Goal: Information Seeking & Learning: Understand process/instructions

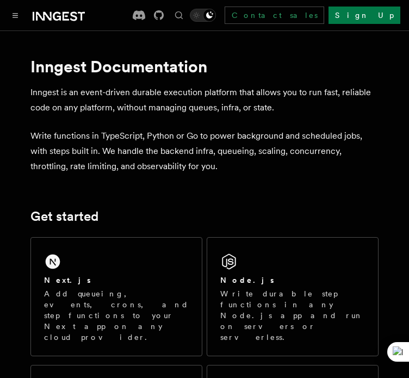
click at [22, 10] on div at bounding box center [47, 15] width 76 height 15
click at [20, 13] on button "Toggle navigation" at bounding box center [15, 15] width 13 height 13
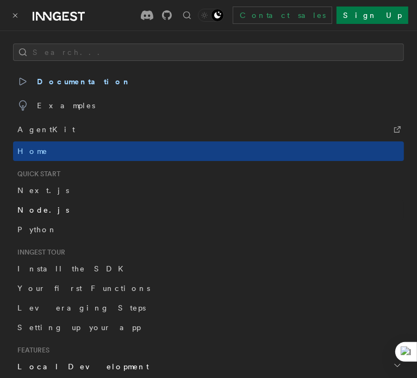
click at [50, 206] on link "Node.js" at bounding box center [208, 210] width 391 height 20
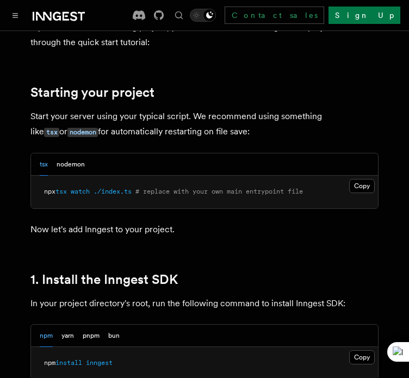
scroll to position [515, 0]
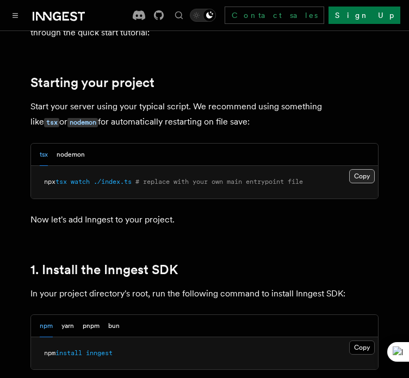
click at [356, 181] on button "Copy Copied" at bounding box center [362, 176] width 26 height 14
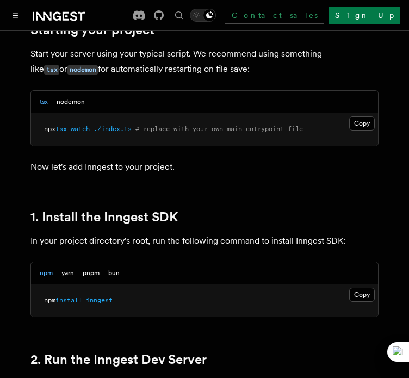
scroll to position [570, 0]
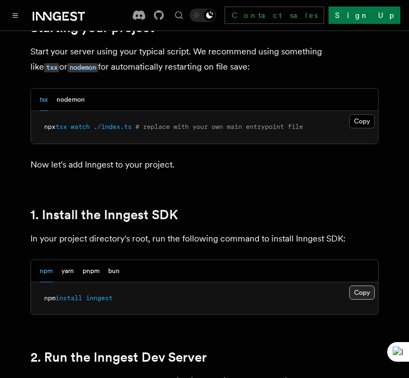
click at [356, 289] on button "Copy Copied" at bounding box center [362, 293] width 26 height 14
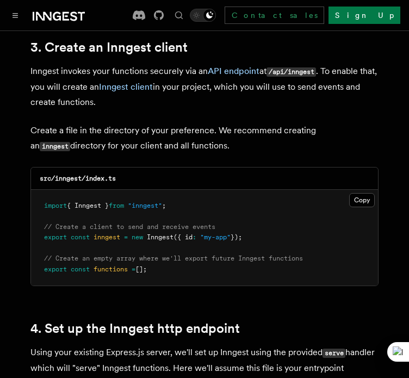
scroll to position [1418, 0]
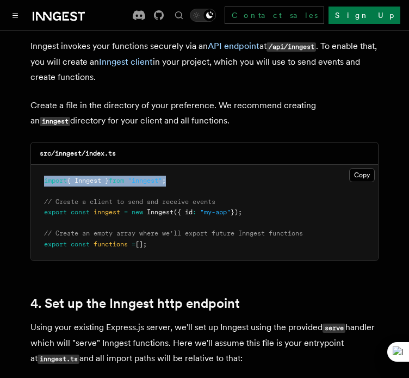
drag, startPoint x: 183, startPoint y: 170, endPoint x: 45, endPoint y: 169, distance: 138.2
click at [45, 169] on pre "import { Inngest } from "inngest" ; // Create a client to send and receive even…" at bounding box center [204, 213] width 347 height 96
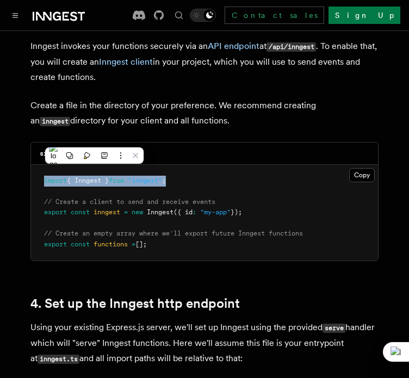
copy span "import { Inngest } from "inngest" ;"
drag, startPoint x: 257, startPoint y: 204, endPoint x: 45, endPoint y: 199, distance: 212.8
click at [45, 199] on pre "import { Inngest } from "inngest" ; // Create a client to send and receive even…" at bounding box center [204, 213] width 347 height 96
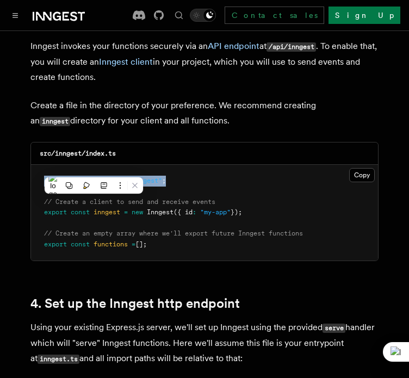
copy span "export const inngest = new Inngest ({ id : "my-app" });"
click at [301, 211] on pre "import { Inngest } from "inngest" ; // Create a client to send and receive even…" at bounding box center [204, 213] width 347 height 96
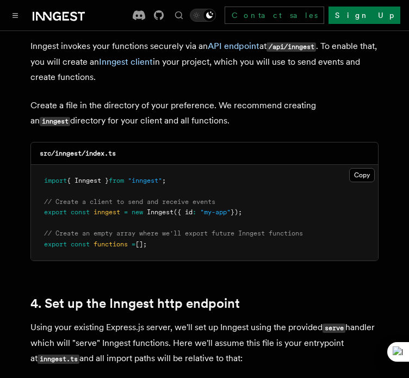
drag, startPoint x: 168, startPoint y: 232, endPoint x: 39, endPoint y: 229, distance: 128.5
click at [39, 229] on pre "import { Inngest } from "inngest" ; // Create a client to send and receive even…" at bounding box center [204, 213] width 347 height 96
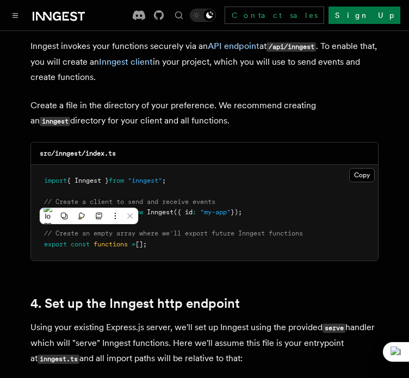
copy span "export const functions = [];"
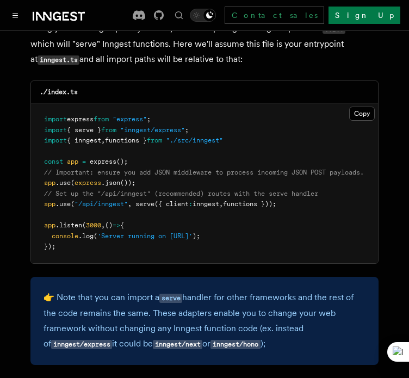
scroll to position [1724, 0]
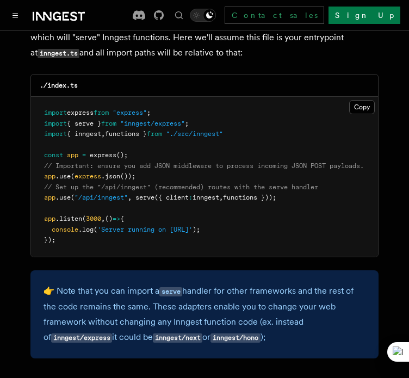
drag, startPoint x: 292, startPoint y: 182, endPoint x: 45, endPoint y: 177, distance: 247.1
click at [45, 177] on pre "import express from "express" ; import { serve } from "inngest/express" ; impor…" at bounding box center [204, 177] width 347 height 160
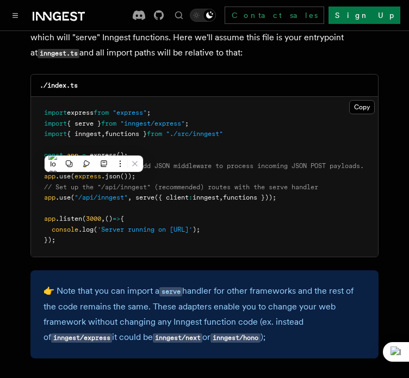
copy code "// Set up the "/api/inngest" (recommended) routes with the serve handler app .u…"
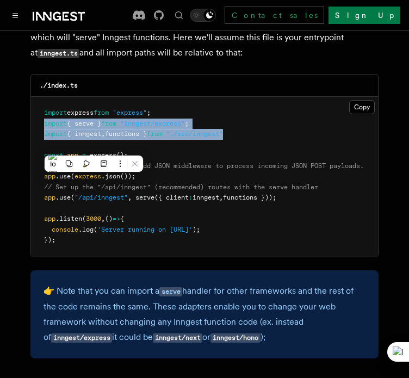
drag, startPoint x: 242, startPoint y: 121, endPoint x: 23, endPoint y: 115, distance: 218.9
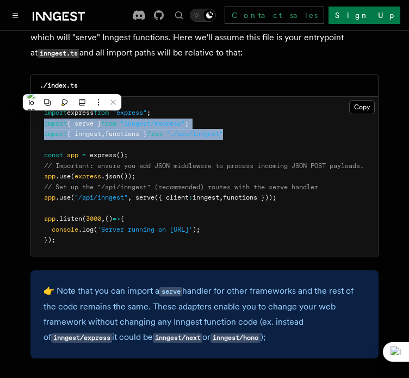
copy code "import { serve } from "inngest/express" ; import { inngest , functions } from "…"
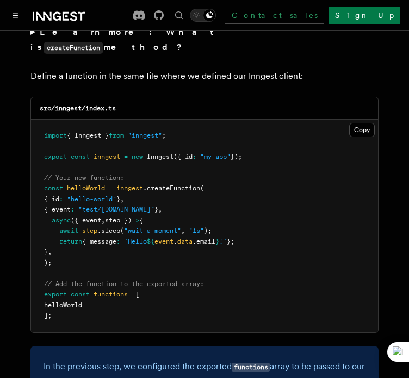
scroll to position [2211, 0]
